Goal: Transaction & Acquisition: Purchase product/service

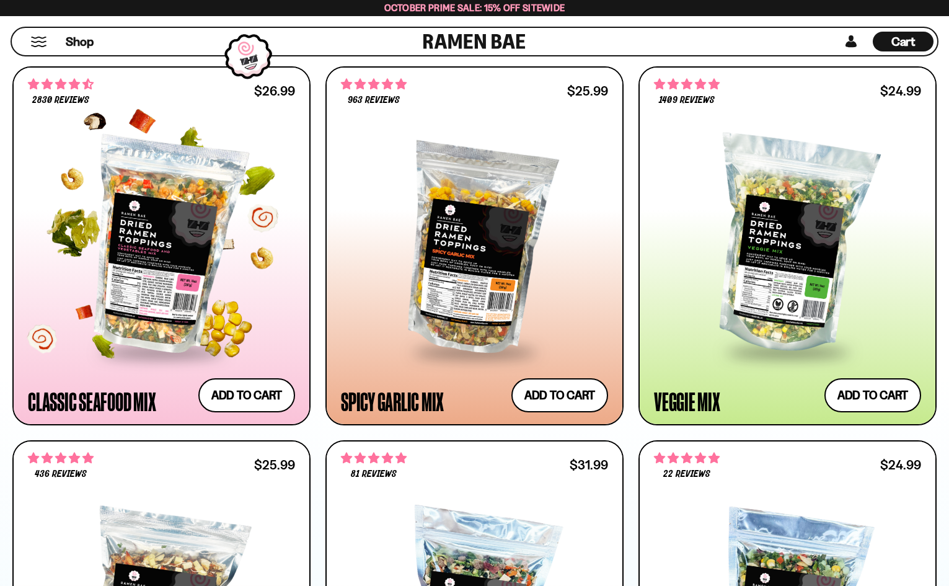
scroll to position [710, 0]
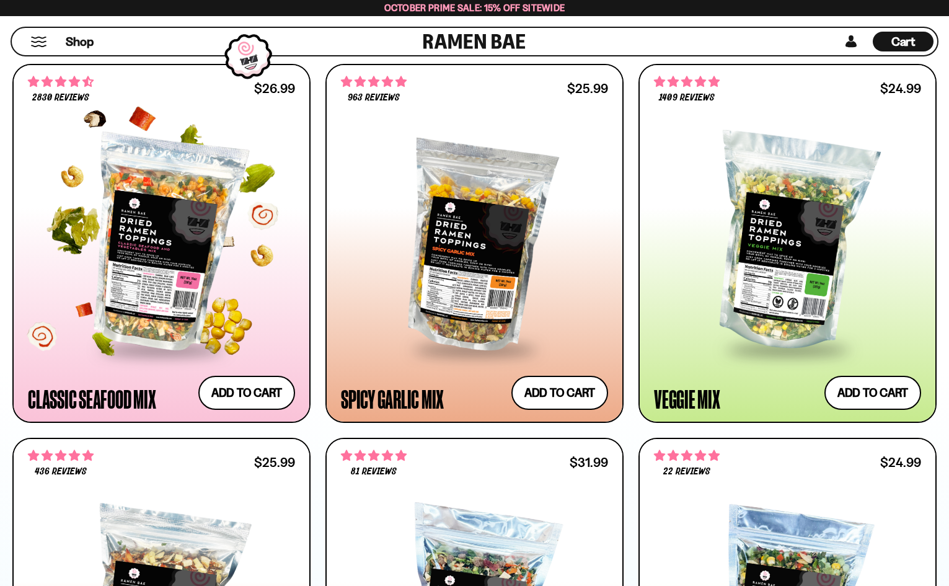
click at [168, 249] on div at bounding box center [161, 243] width 267 height 211
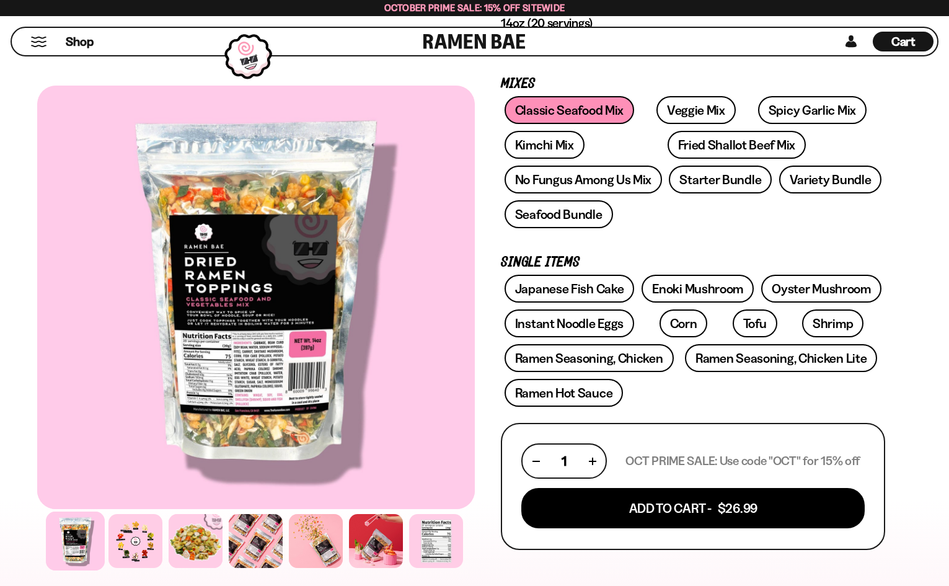
scroll to position [192, 0]
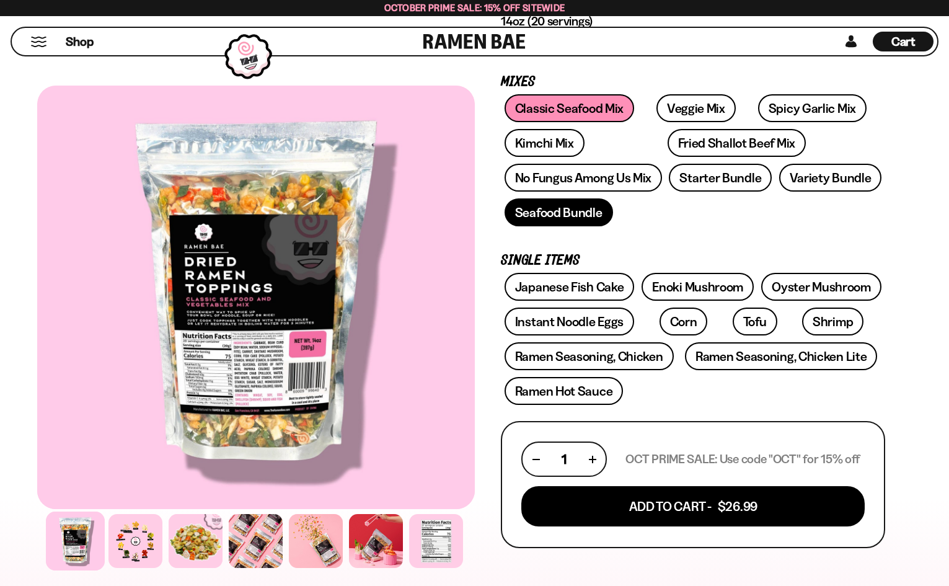
click at [572, 209] on link "Seafood Bundle" at bounding box center [558, 212] width 108 height 28
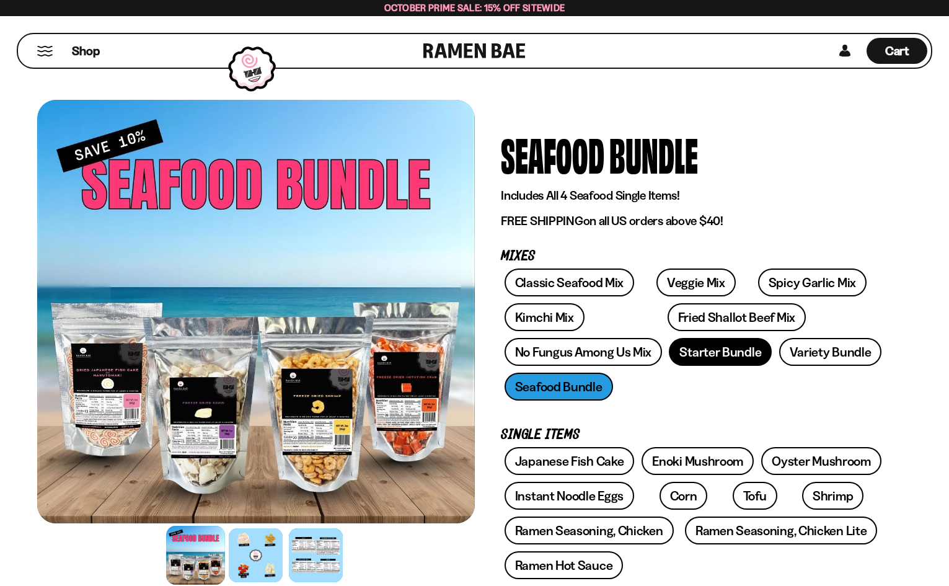
click at [705, 351] on link "Starter Bundle" at bounding box center [720, 352] width 103 height 28
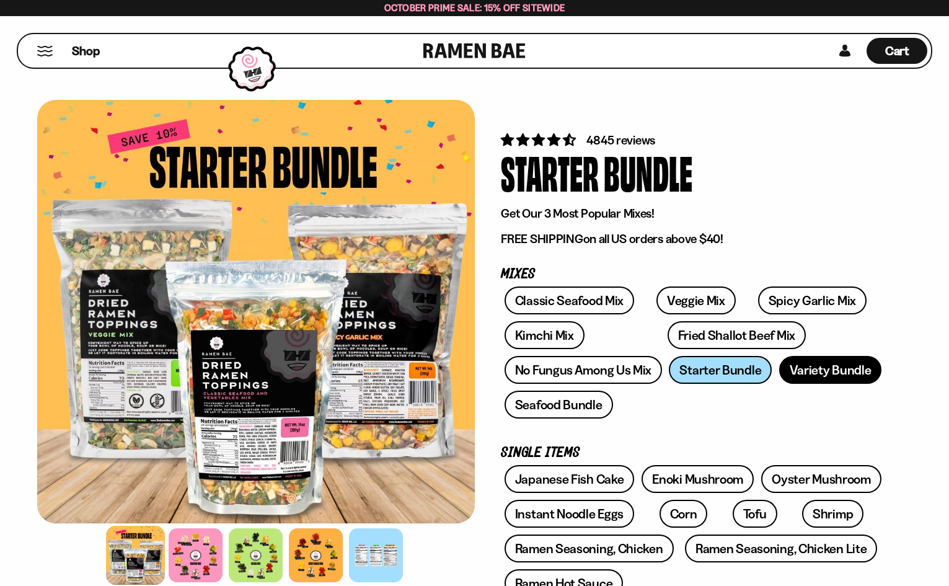
click at [830, 373] on link "Variety Bundle" at bounding box center [830, 370] width 103 height 28
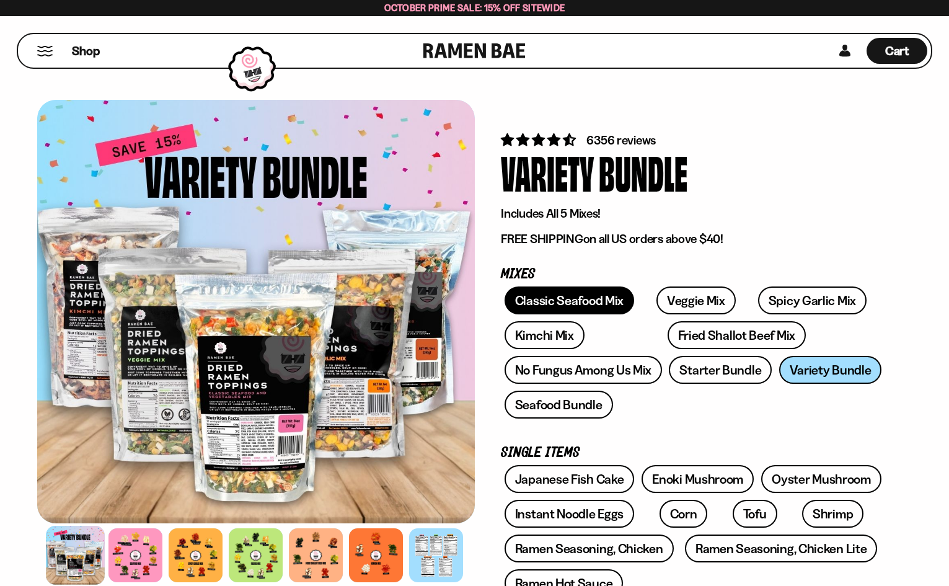
click at [563, 304] on link "Classic Seafood Mix" at bounding box center [569, 300] width 130 height 28
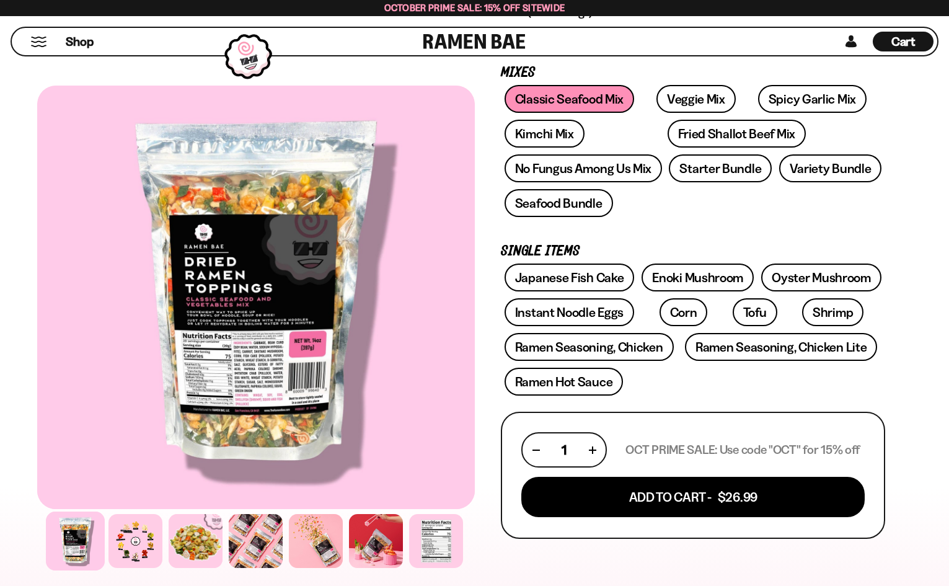
scroll to position [195, 0]
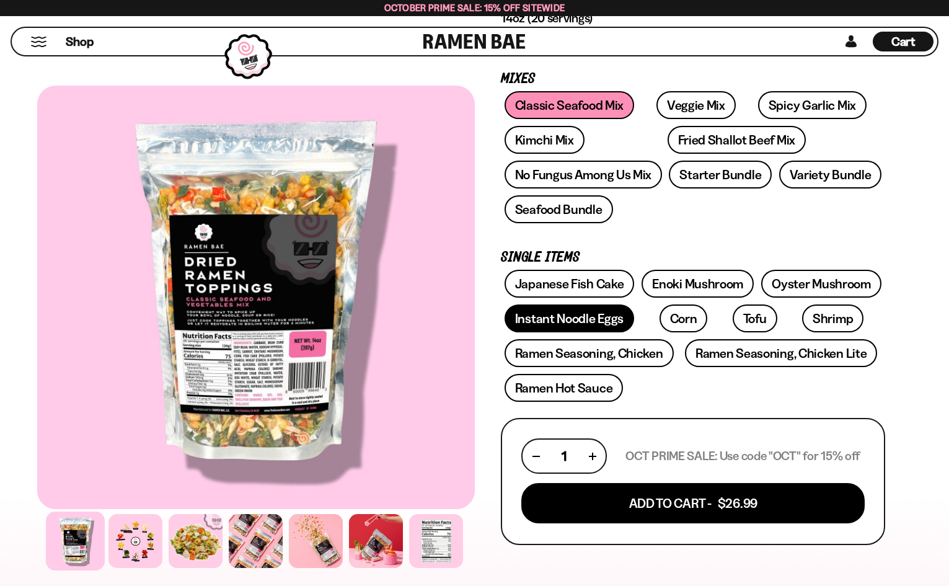
click at [543, 323] on link "Instant Noodle Eggs" at bounding box center [569, 318] width 130 height 28
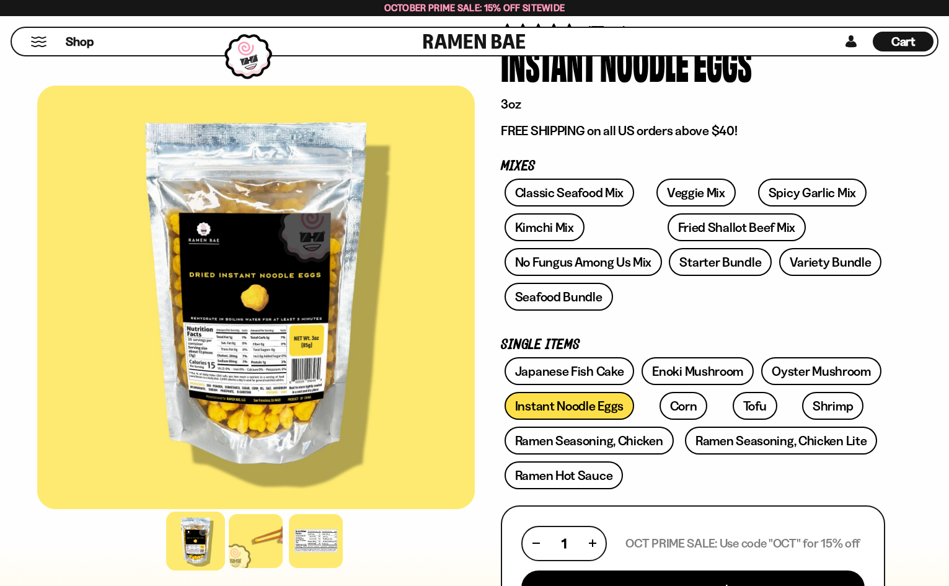
scroll to position [107, 0]
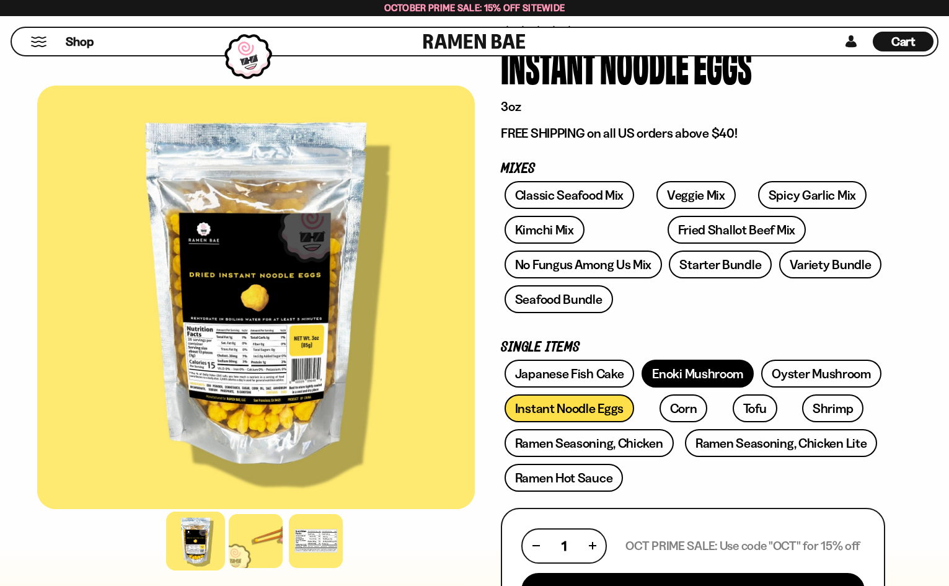
click at [674, 369] on link "Enoki Mushroom" at bounding box center [697, 373] width 112 height 28
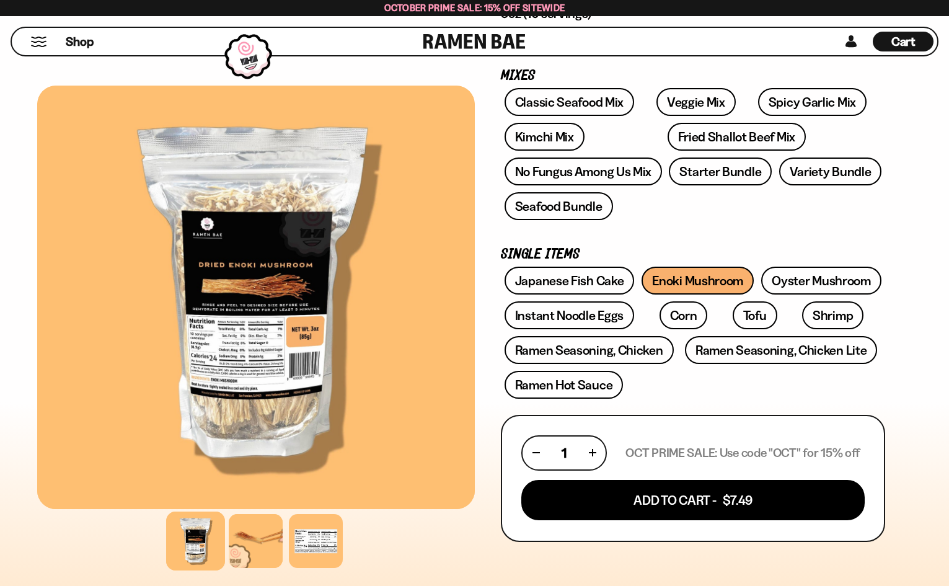
scroll to position [199, 0]
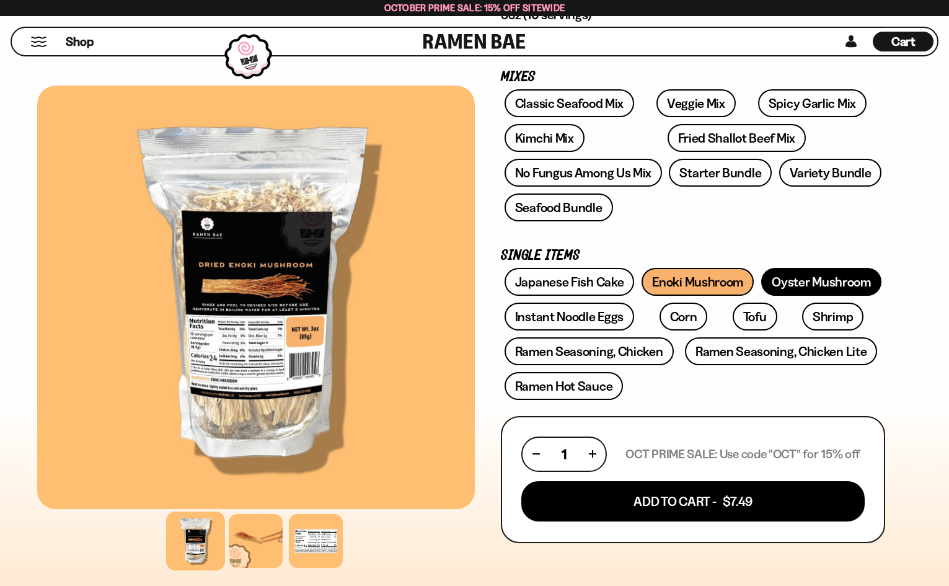
click at [837, 279] on link "Oyster Mushroom" at bounding box center [821, 282] width 120 height 28
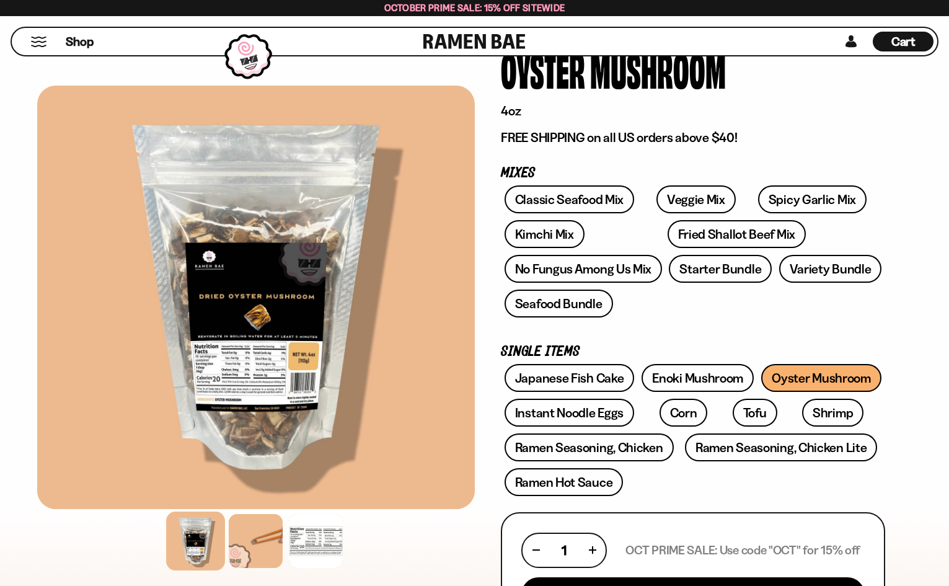
scroll to position [87, 0]
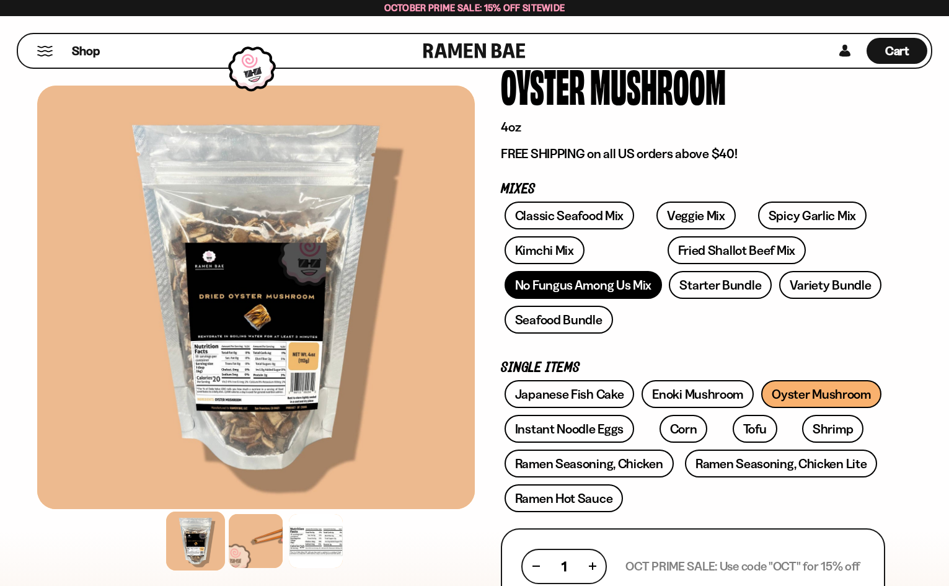
click at [606, 288] on link "No Fungus Among Us Mix" at bounding box center [582, 285] width 157 height 28
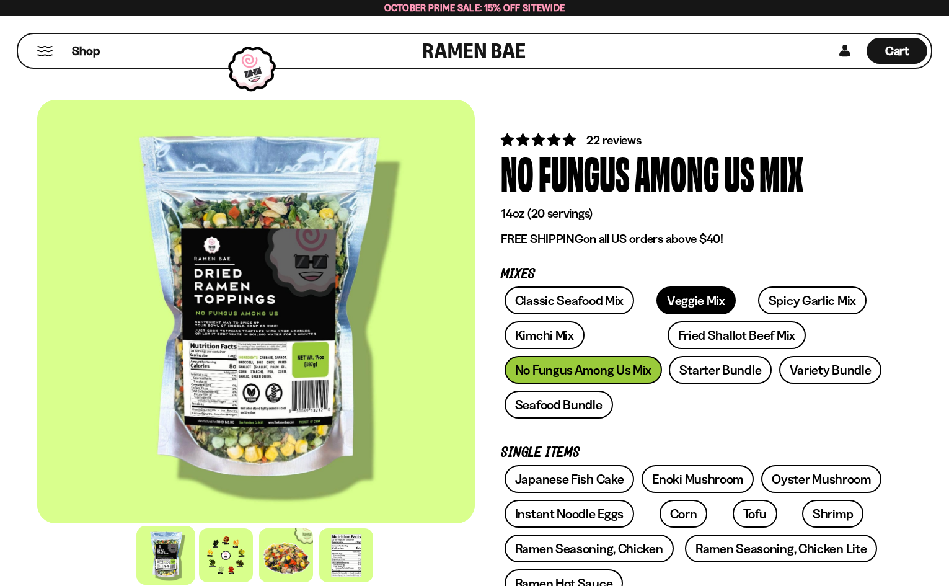
click at [686, 298] on link "Veggie Mix" at bounding box center [695, 300] width 79 height 28
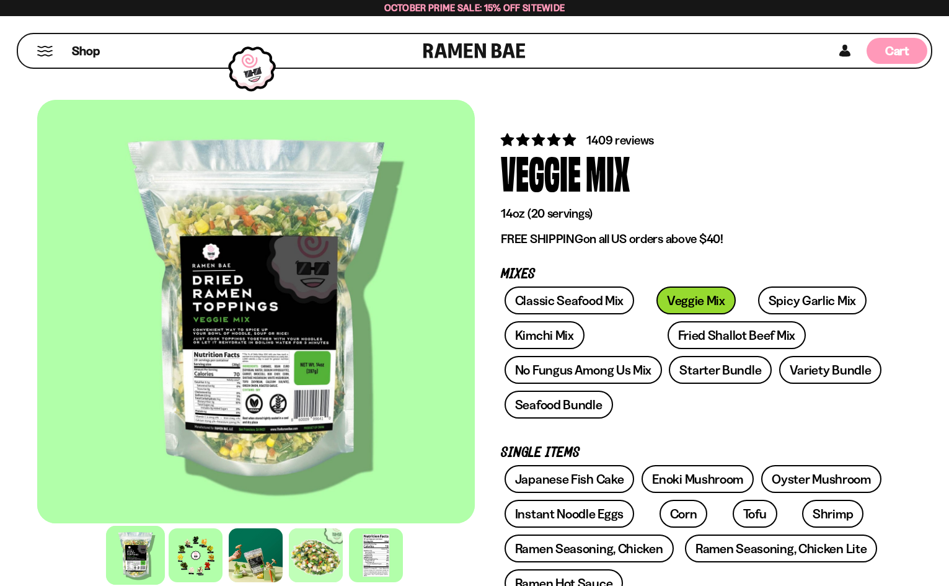
click at [887, 50] on span "Cart" at bounding box center [897, 50] width 24 height 15
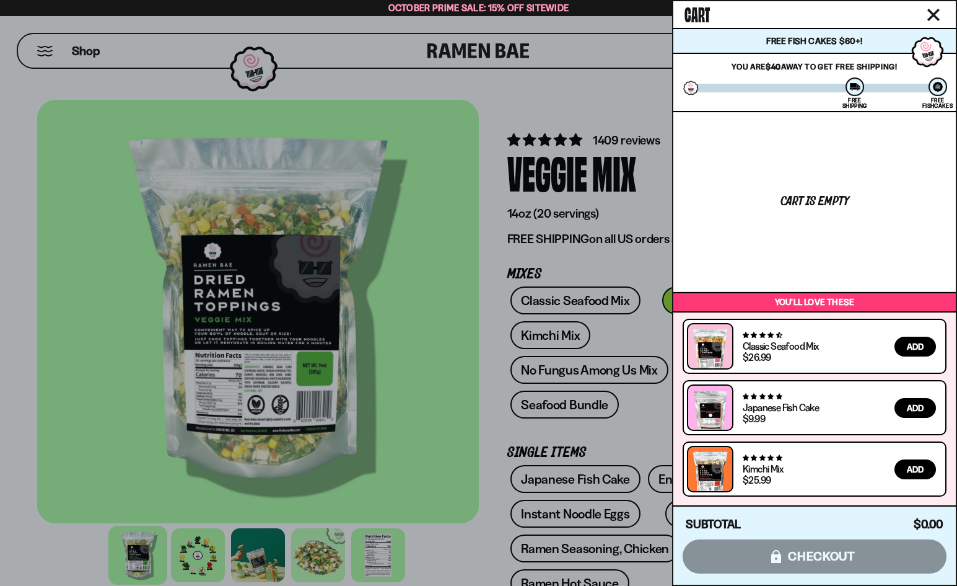
click at [630, 81] on div at bounding box center [478, 293] width 957 height 586
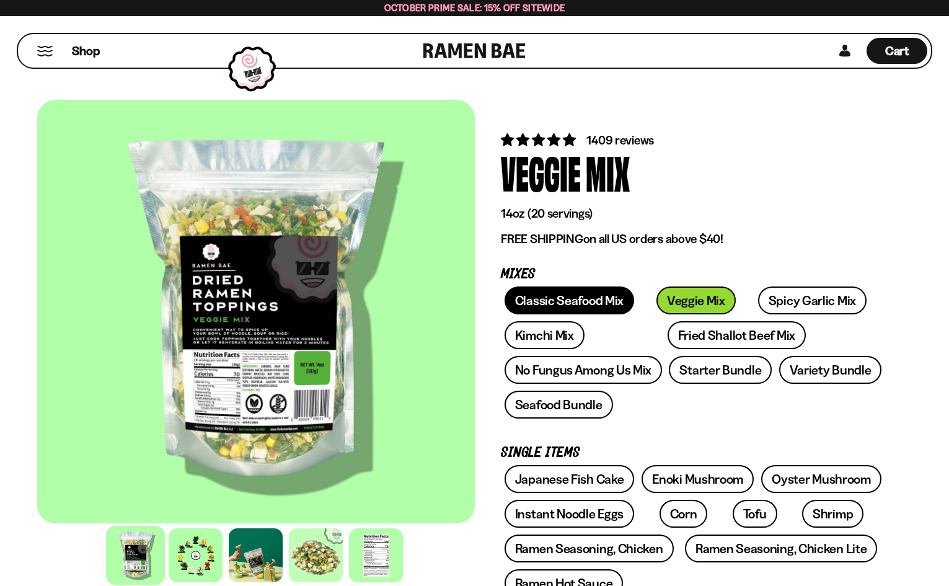
click at [553, 297] on link "Classic Seafood Mix" at bounding box center [569, 300] width 130 height 28
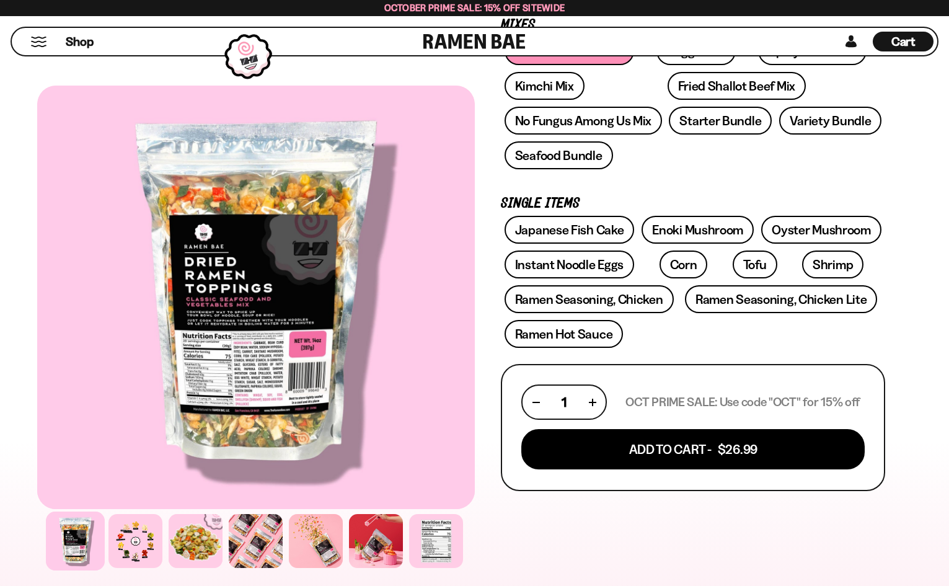
scroll to position [250, 0]
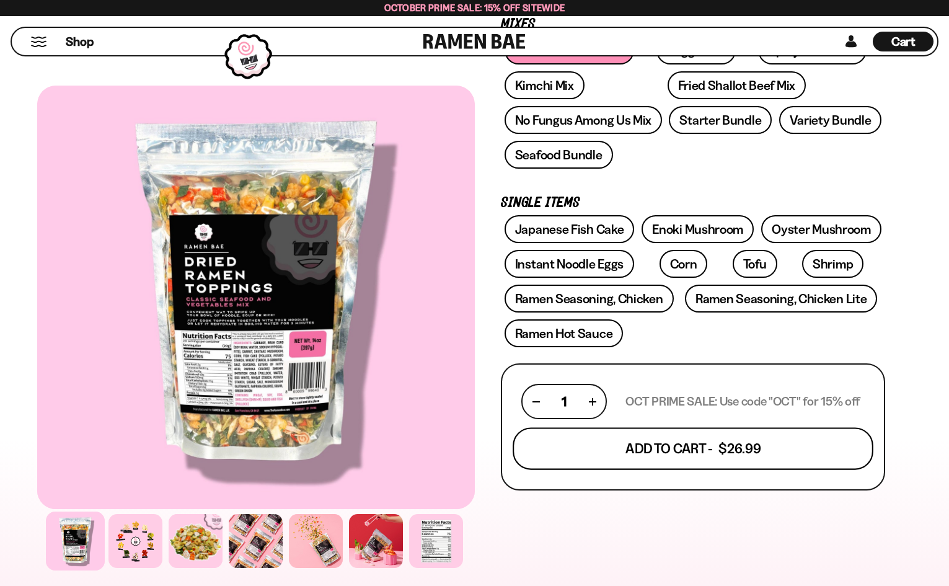
click at [690, 444] on button "Add To Cart - $26.99" at bounding box center [692, 449] width 361 height 42
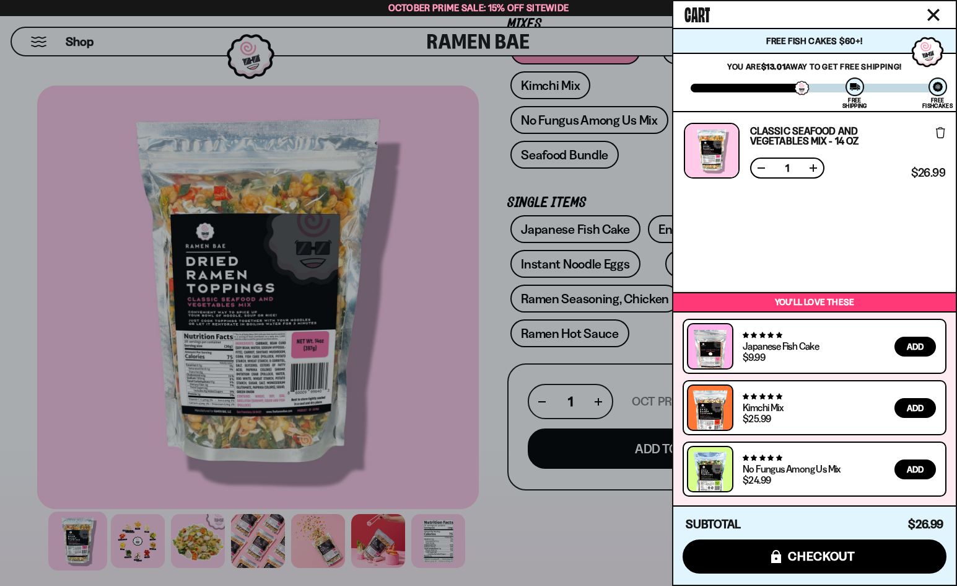
click at [500, 520] on div at bounding box center [478, 293] width 957 height 586
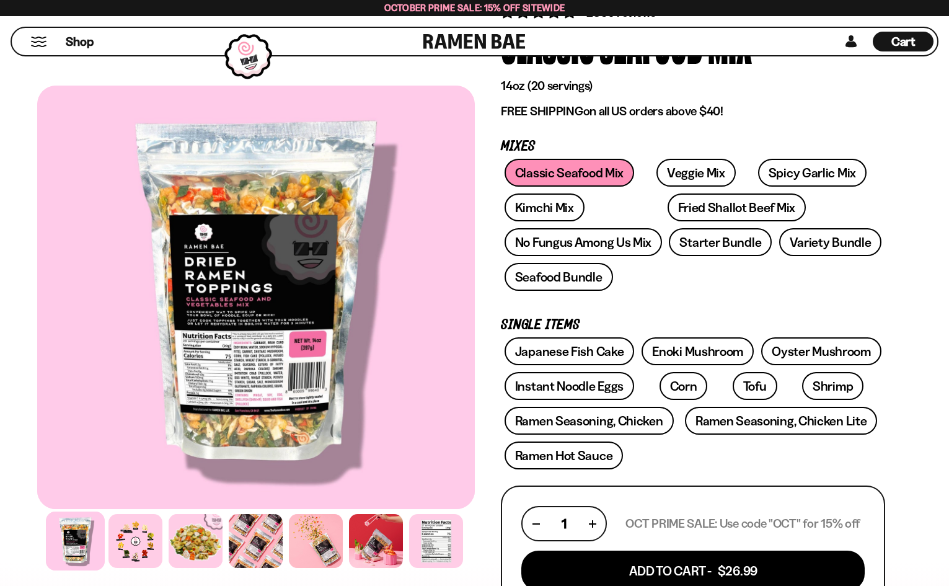
scroll to position [116, 0]
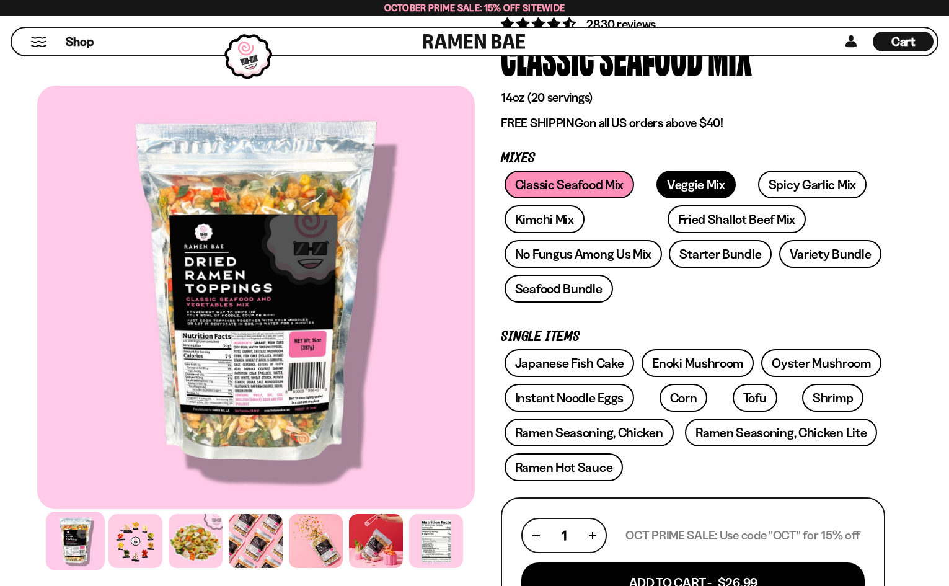
click at [677, 184] on link "Veggie Mix" at bounding box center [695, 184] width 79 height 28
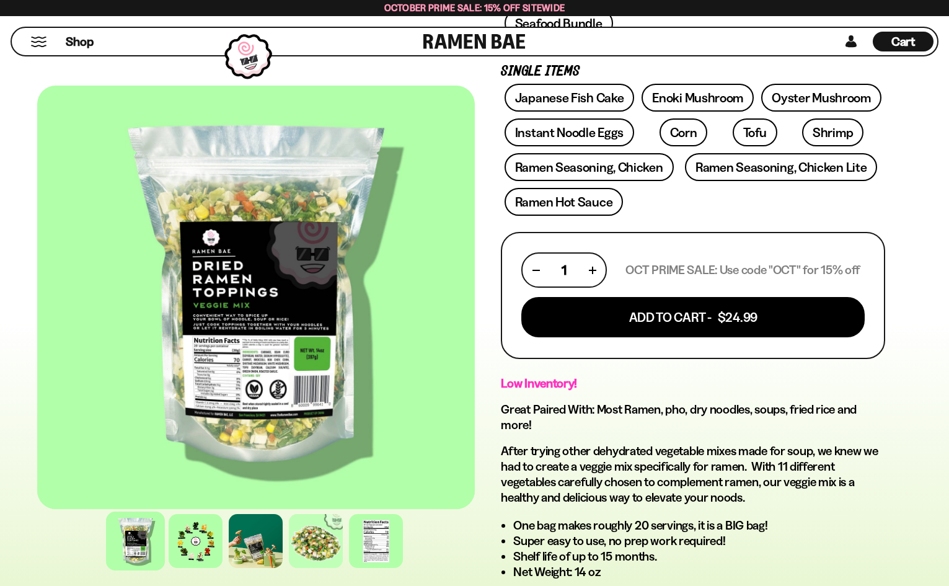
scroll to position [366, 0]
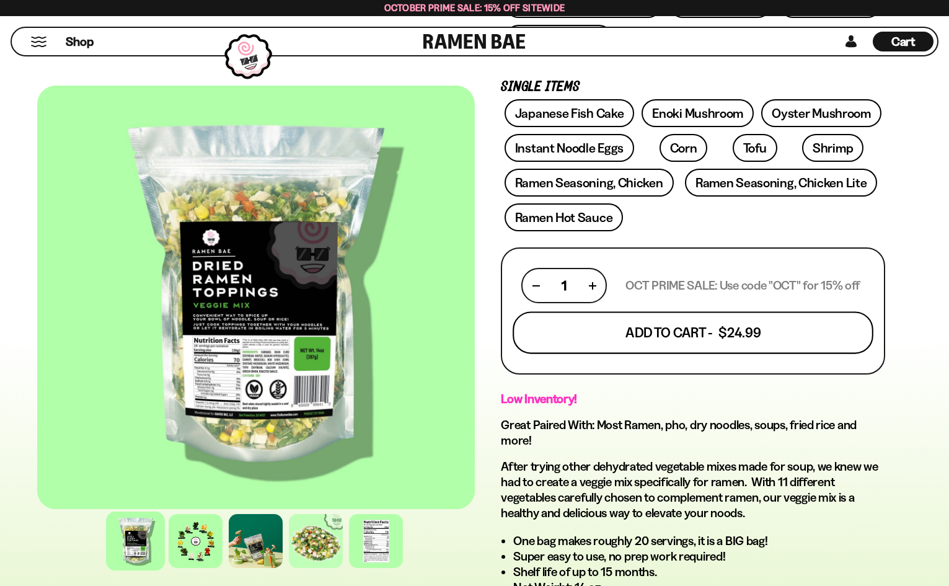
click at [690, 329] on button "Add To Cart - $24.99" at bounding box center [692, 333] width 361 height 42
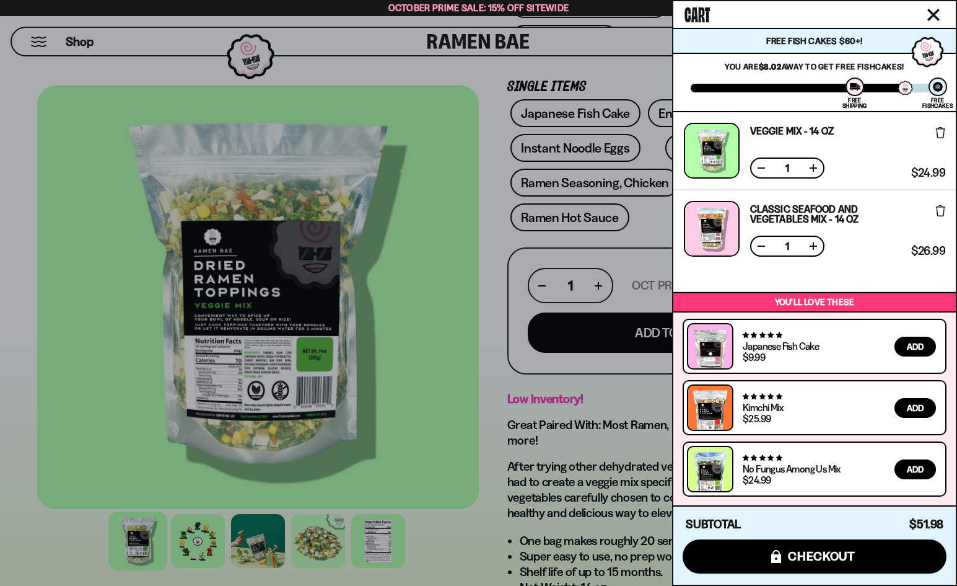
click at [483, 281] on div at bounding box center [478, 293] width 957 height 586
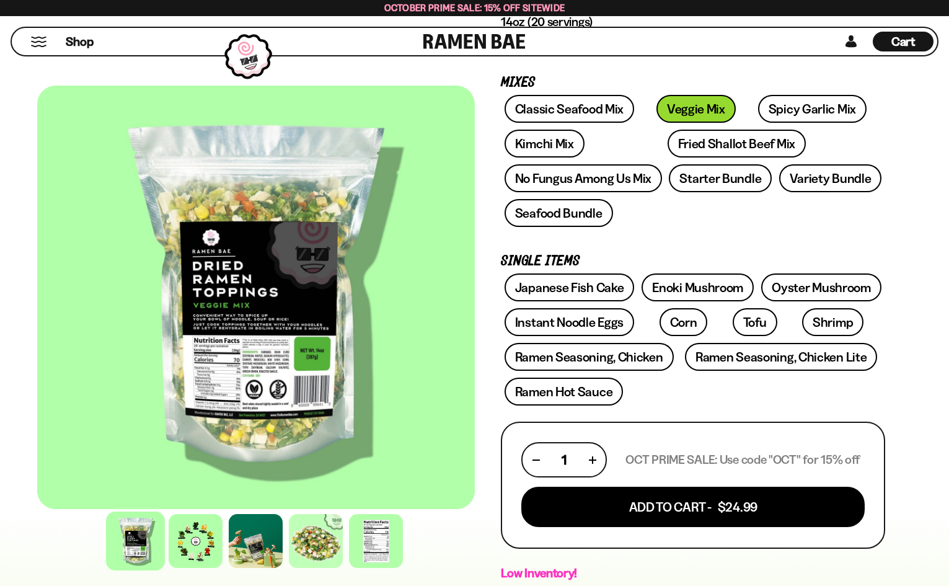
scroll to position [191, 0]
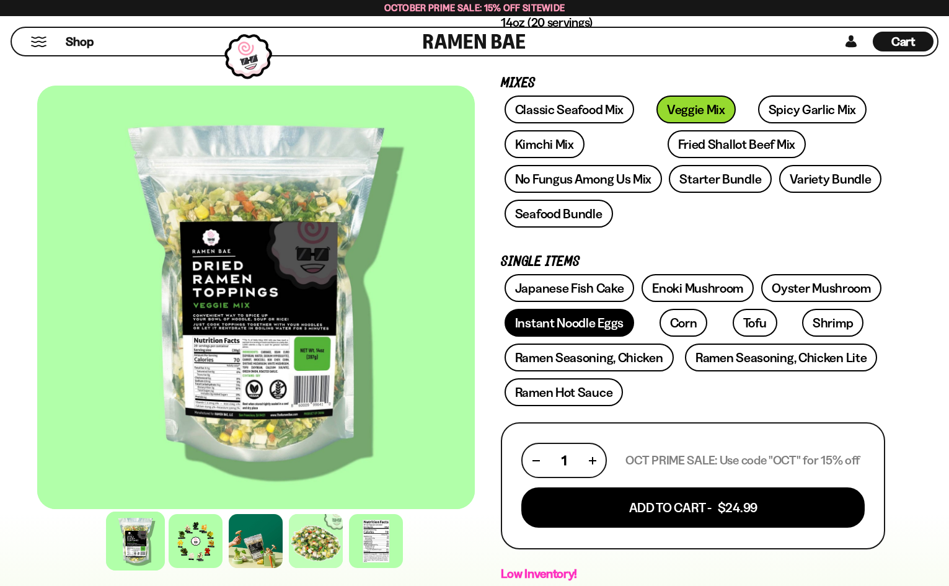
click at [560, 318] on link "Instant Noodle Eggs" at bounding box center [569, 323] width 130 height 28
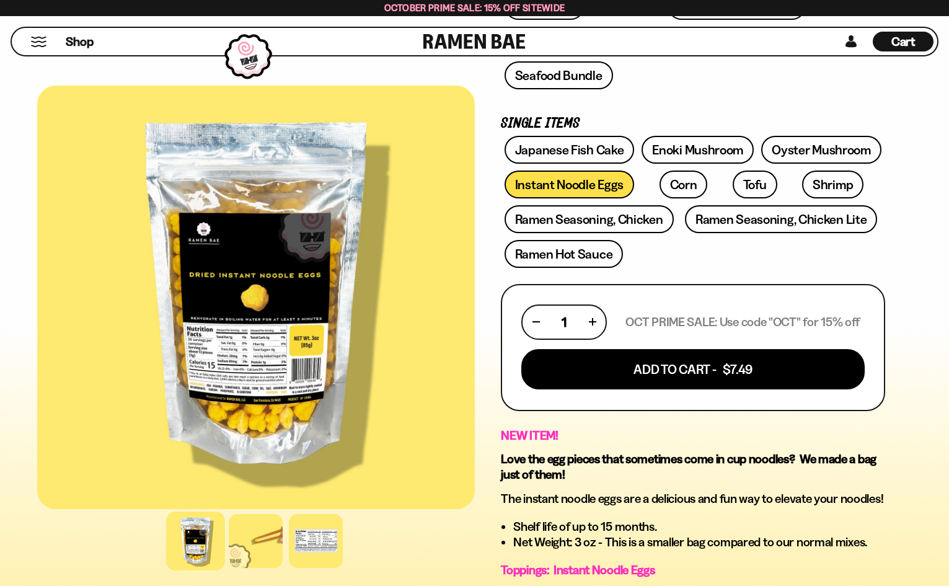
scroll to position [332, 0]
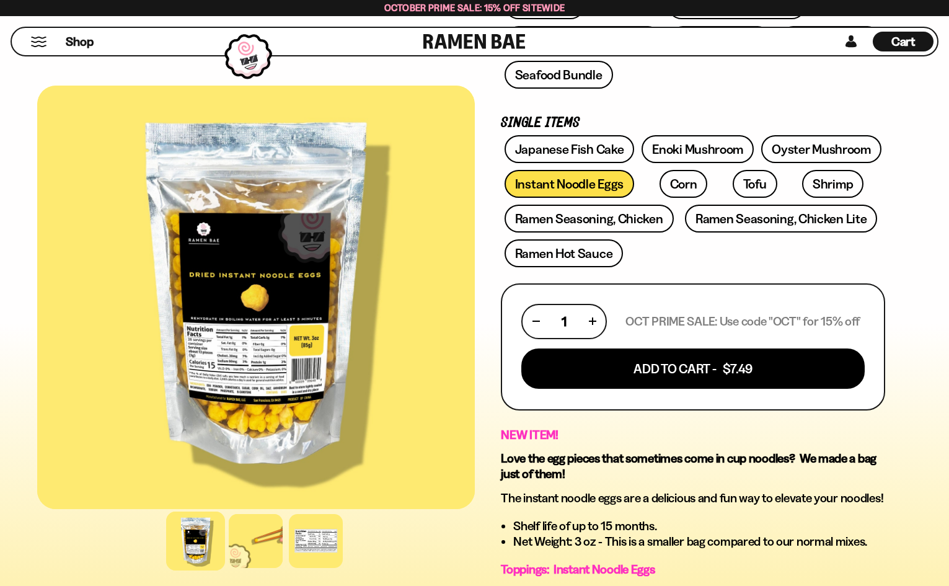
click at [593, 318] on button "button" at bounding box center [592, 321] width 7 height 7
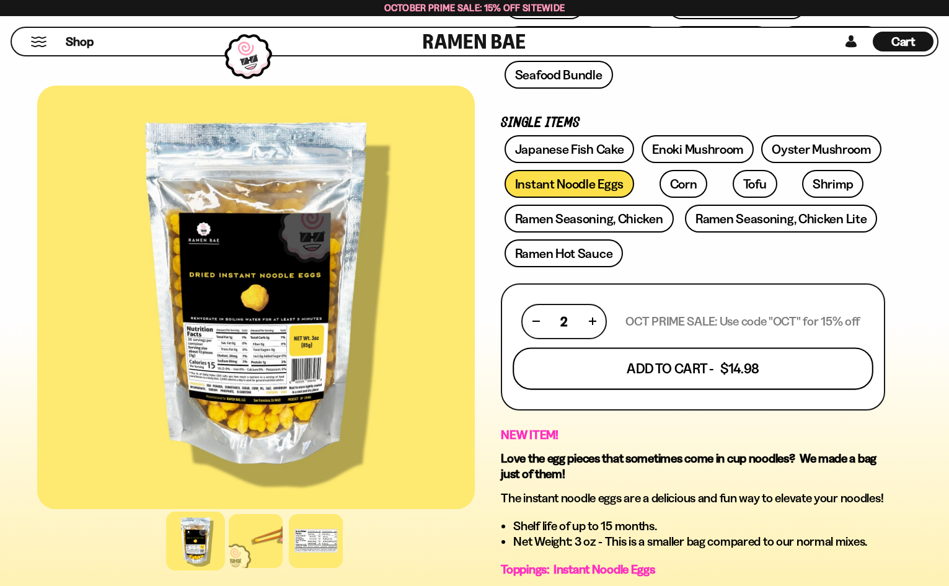
click at [703, 366] on button "Add To Cart - $14.98" at bounding box center [692, 368] width 361 height 42
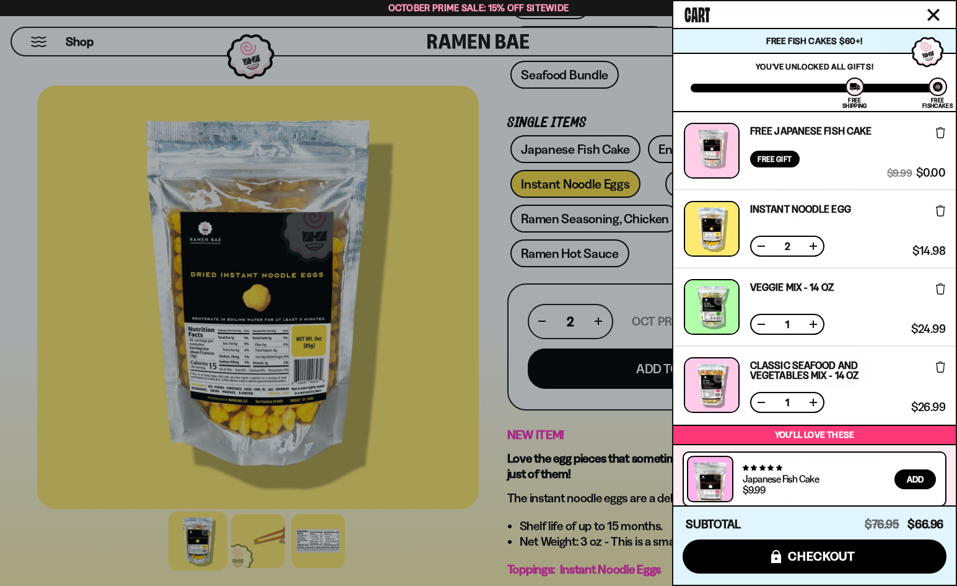
click at [490, 250] on div at bounding box center [478, 293] width 957 height 586
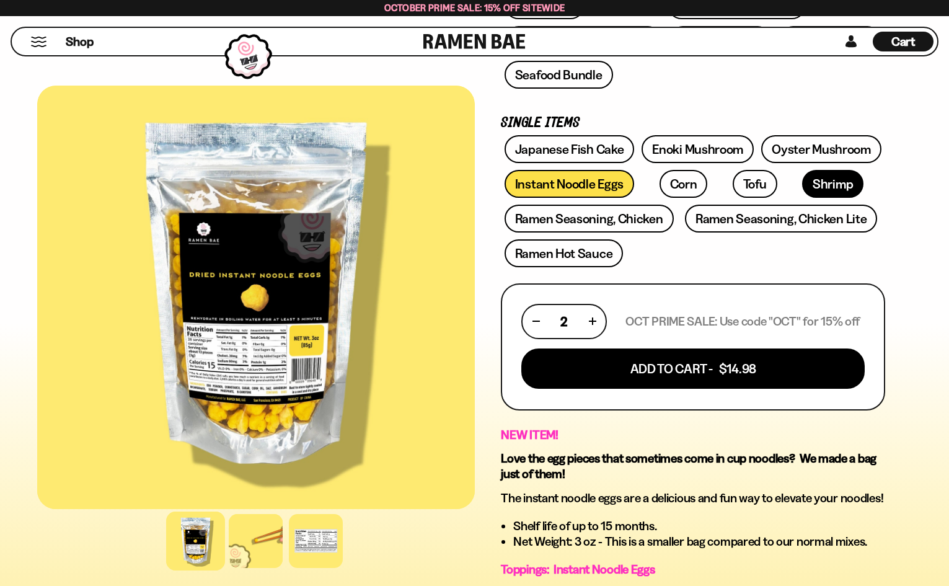
click at [802, 181] on link "Shrimp" at bounding box center [832, 184] width 61 height 28
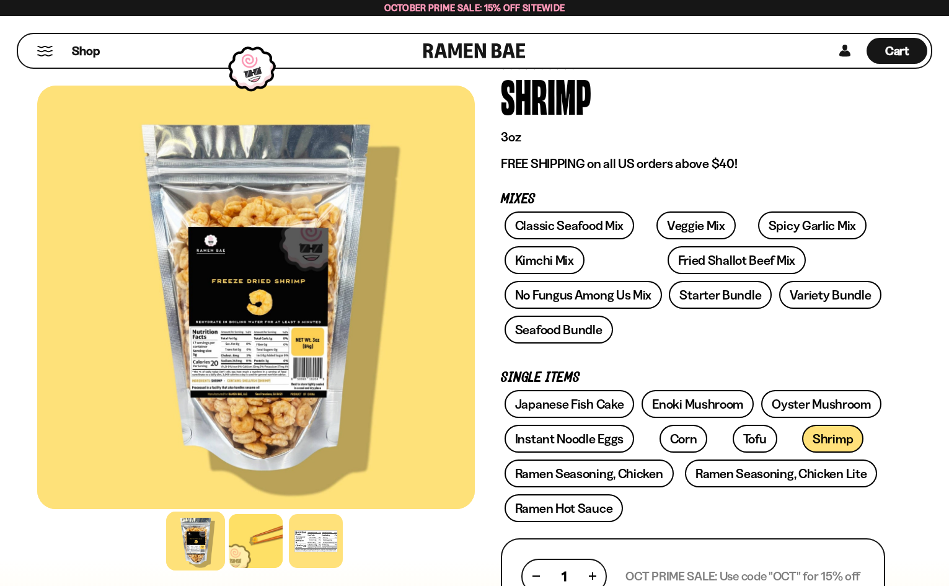
scroll to position [84, 0]
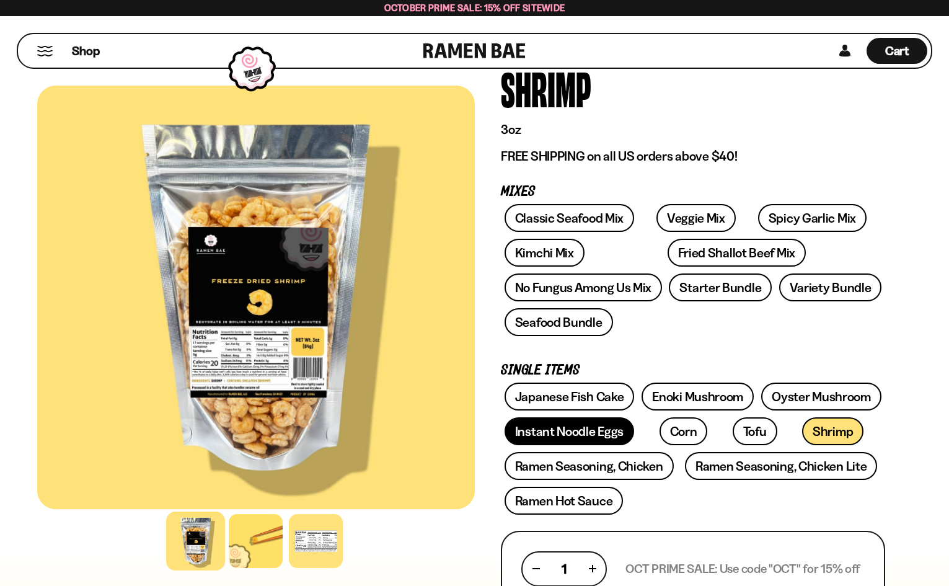
click at [581, 429] on link "Instant Noodle Eggs" at bounding box center [569, 431] width 130 height 28
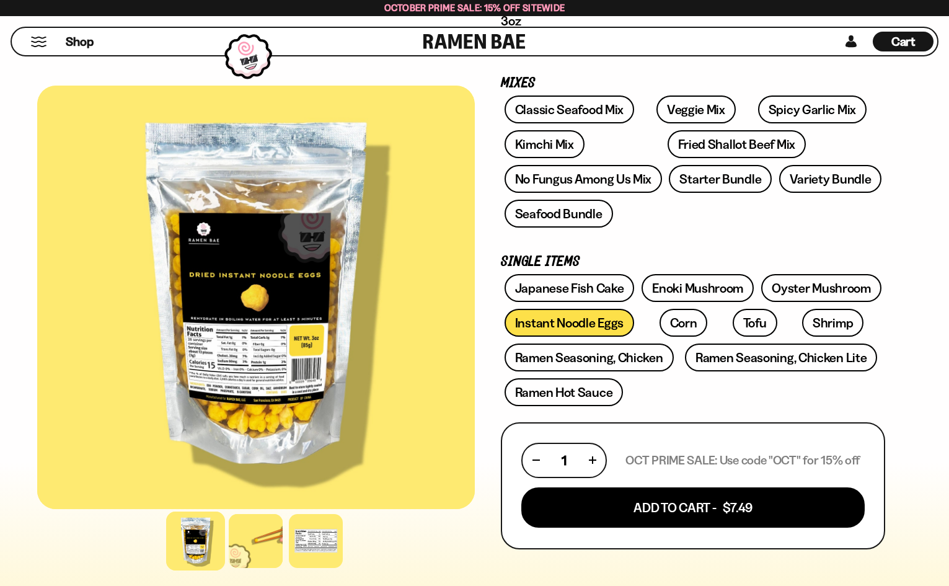
scroll to position [184, 0]
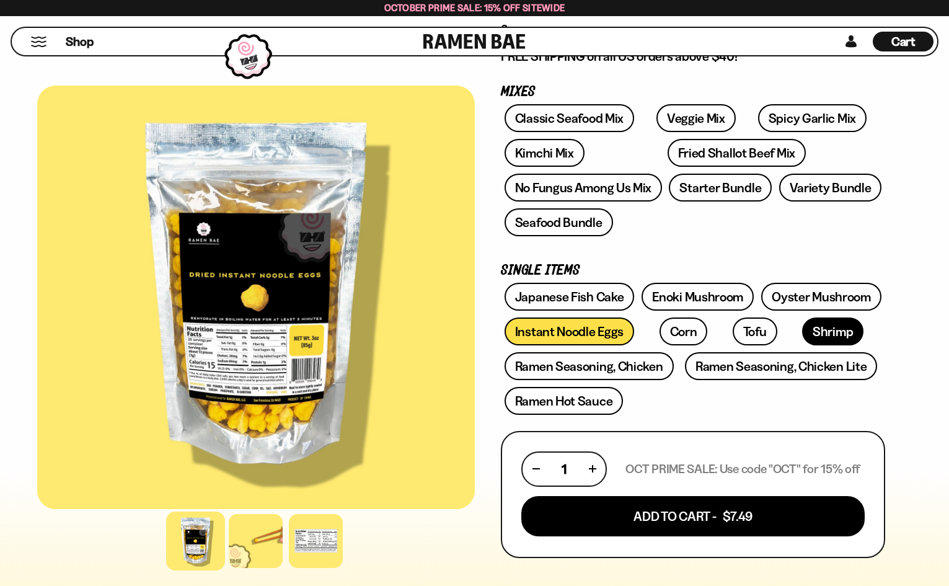
click at [802, 330] on link "Shrimp" at bounding box center [832, 331] width 61 height 28
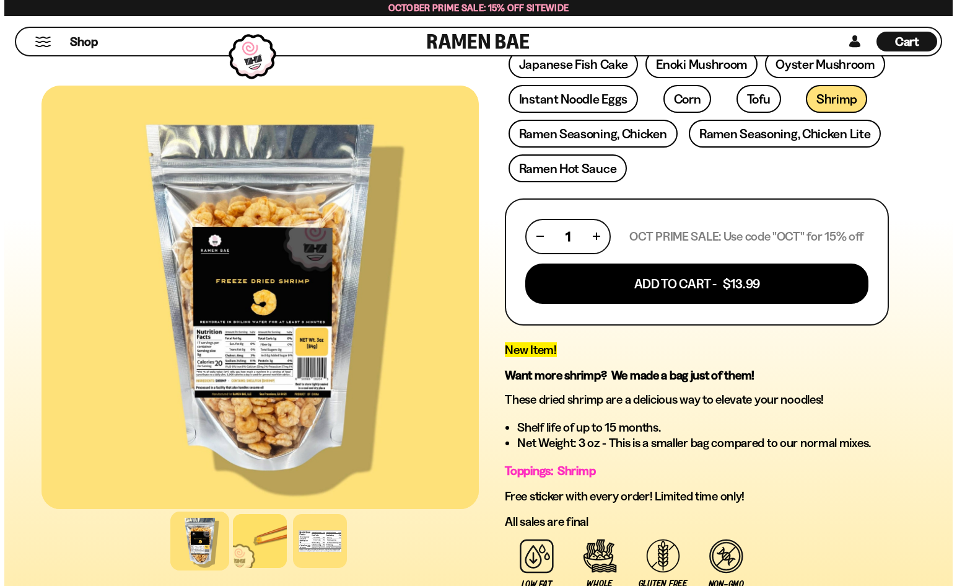
scroll to position [414, 0]
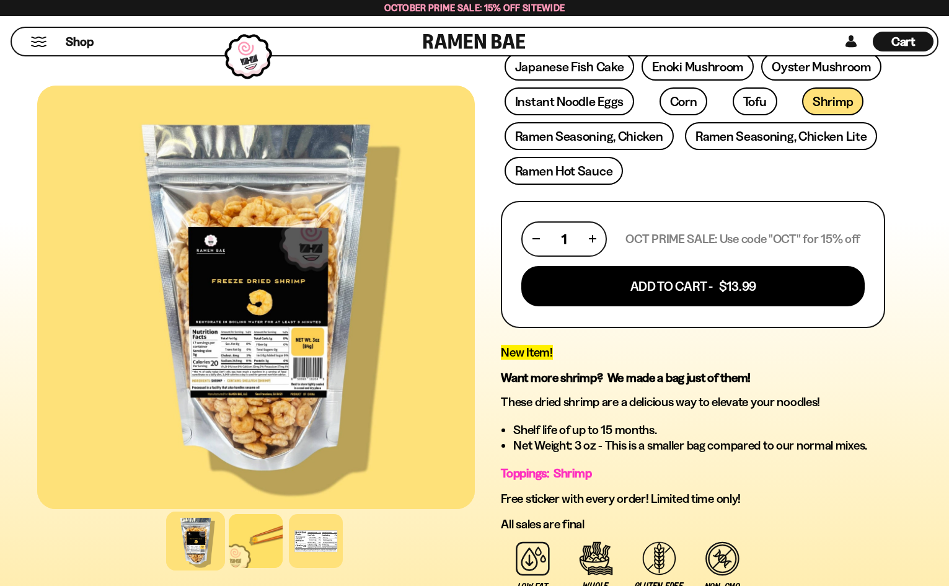
click at [593, 236] on button "button" at bounding box center [592, 238] width 7 height 7
click at [534, 237] on button "button" at bounding box center [535, 238] width 7 height 7
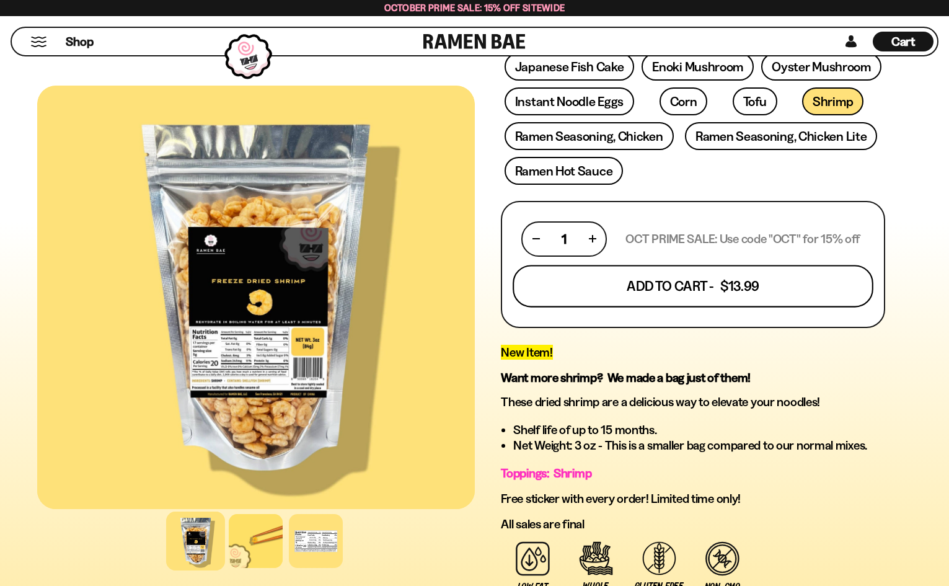
click at [705, 287] on button "Add To Cart - $13.99" at bounding box center [692, 286] width 361 height 42
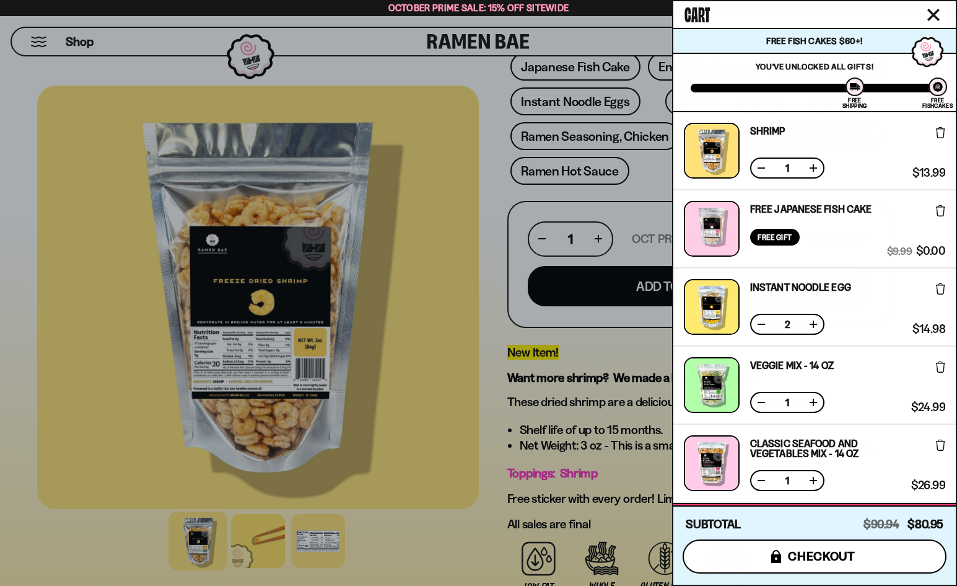
click at [818, 555] on span "checkout" at bounding box center [822, 556] width 68 height 14
